Goal: Communication & Community: Share content

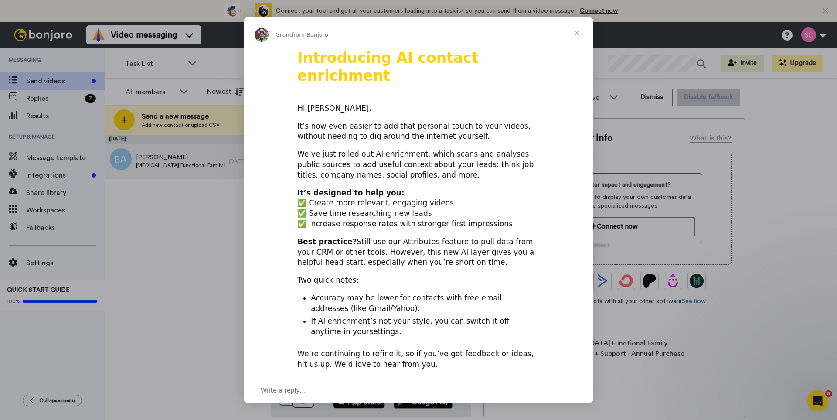
click at [578, 33] on span "Close" at bounding box center [577, 32] width 31 height 31
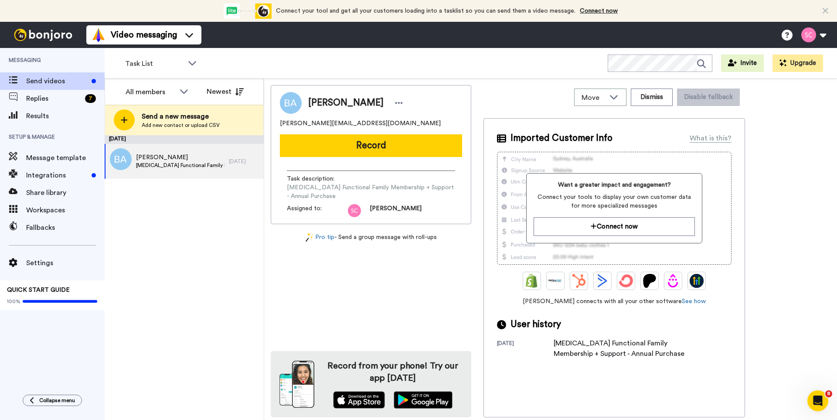
click at [342, 141] on button "Record" at bounding box center [371, 145] width 182 height 23
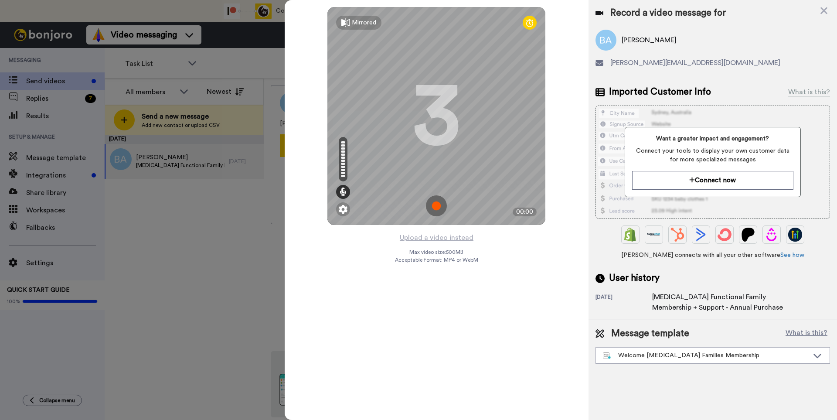
click at [440, 208] on img at bounding box center [436, 205] width 21 height 21
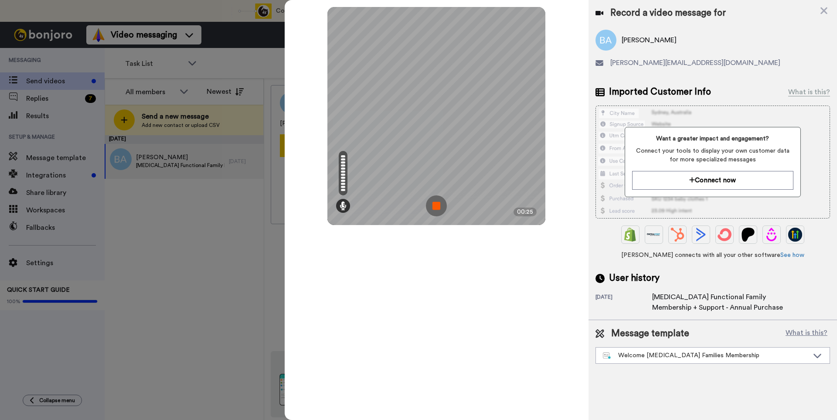
click at [437, 207] on img at bounding box center [436, 205] width 21 height 21
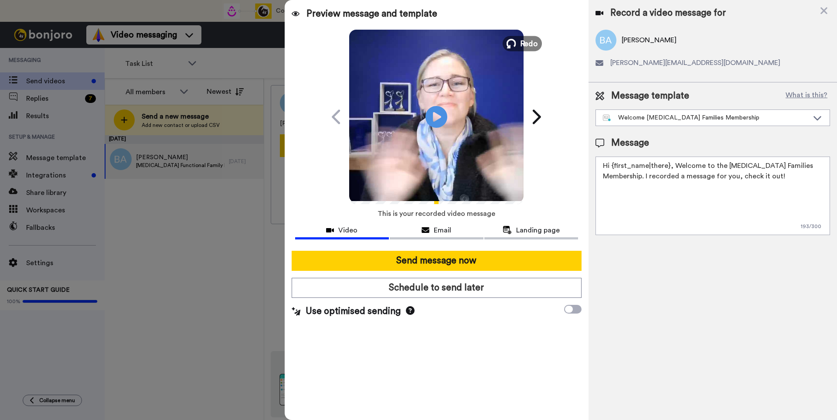
click at [519, 44] on button "Redo" at bounding box center [522, 43] width 39 height 15
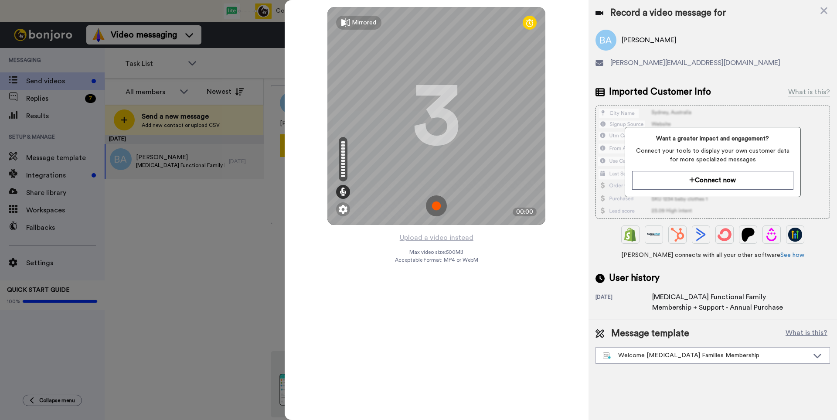
click at [434, 208] on img at bounding box center [436, 205] width 21 height 21
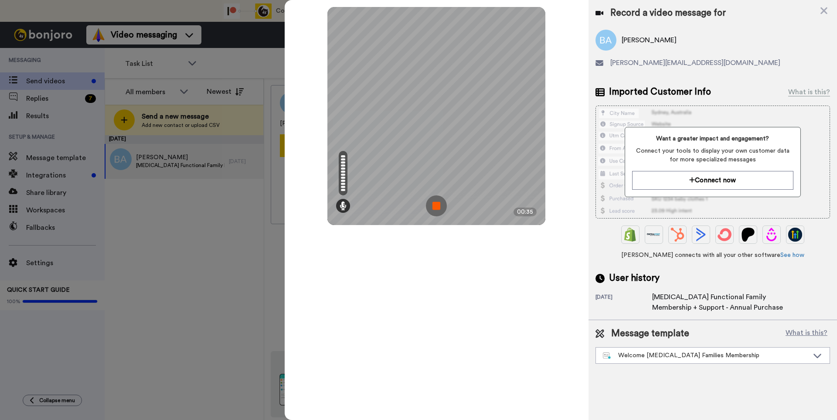
click at [437, 207] on img at bounding box center [436, 205] width 21 height 21
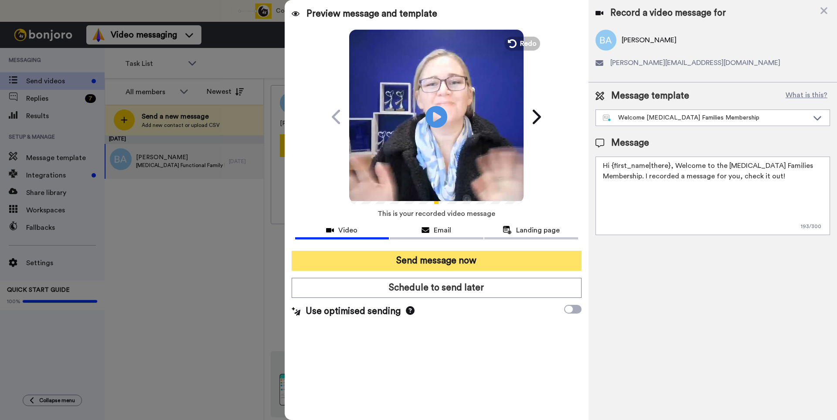
click at [543, 260] on button "Send message now" at bounding box center [437, 261] width 290 height 20
